Goal: Find specific page/section: Find specific page/section

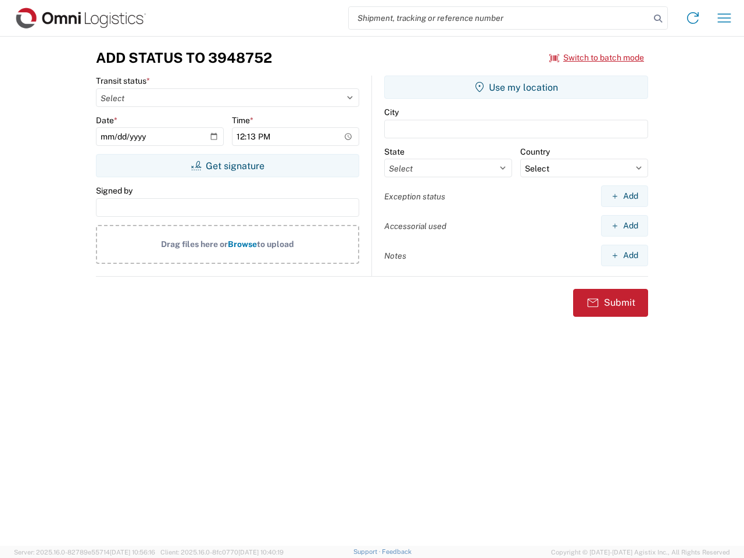
click at [499, 18] on input "search" at bounding box center [499, 18] width 301 height 22
click at [658, 19] on icon at bounding box center [658, 18] width 16 height 16
click at [693, 18] on icon at bounding box center [693, 18] width 19 height 19
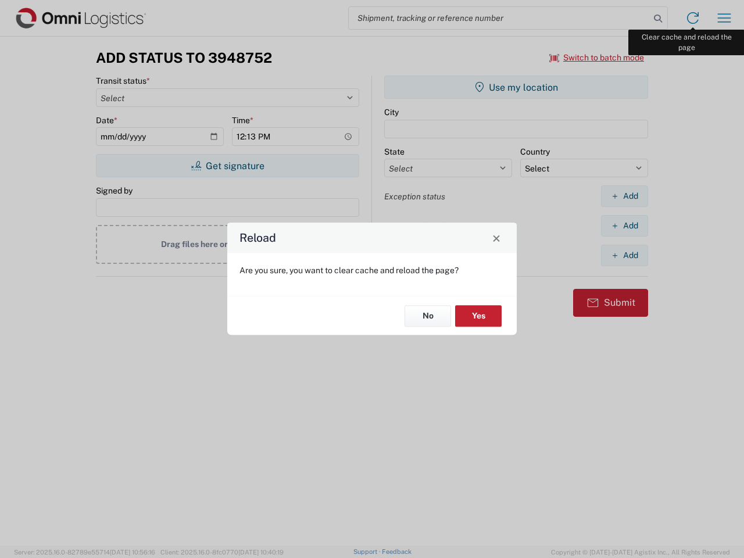
click at [724, 18] on div "Reload Are you sure, you want to clear cache and reload the page? No Yes" at bounding box center [372, 279] width 744 height 558
click at [597, 58] on div "Reload Are you sure, you want to clear cache and reload the page? No Yes" at bounding box center [372, 279] width 744 height 558
click at [227, 166] on div "Reload Are you sure, you want to clear cache and reload the page? No Yes" at bounding box center [372, 279] width 744 height 558
click at [516, 87] on div "Reload Are you sure, you want to clear cache and reload the page? No Yes" at bounding box center [372, 279] width 744 height 558
click at [624, 196] on div "Reload Are you sure, you want to clear cache and reload the page? No Yes" at bounding box center [372, 279] width 744 height 558
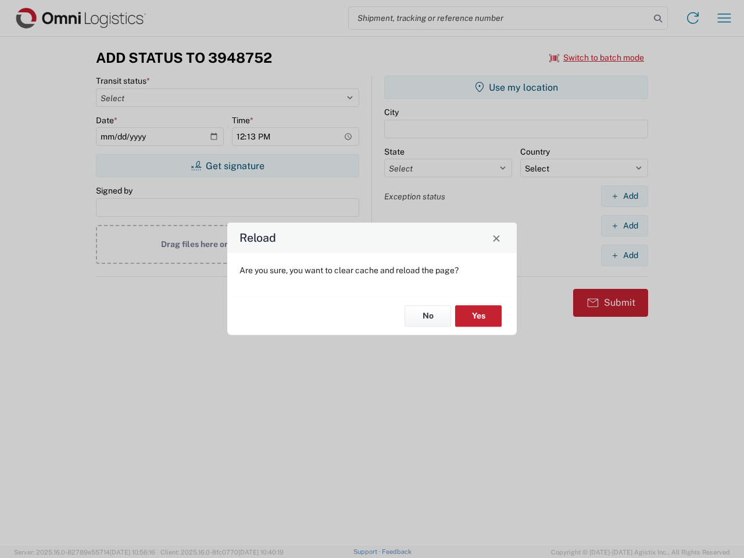
click at [624, 226] on div "Reload Are you sure, you want to clear cache and reload the page? No Yes" at bounding box center [372, 279] width 744 height 558
click at [624, 255] on div "Reload Are you sure, you want to clear cache and reload the page? No Yes" at bounding box center [372, 279] width 744 height 558
